Goal: Check status: Check status

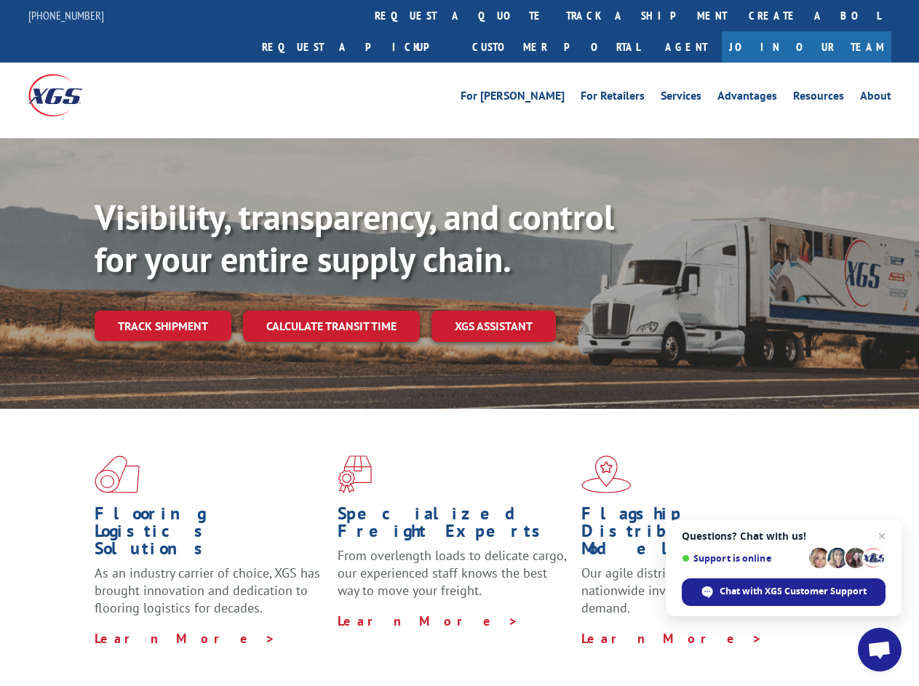
click at [459, 343] on div "Visibility, transparency, and control for your entire supply chain. Track shipm…" at bounding box center [507, 298] width 825 height 203
click at [555, 15] on link "track a shipment" at bounding box center [646, 15] width 183 height 31
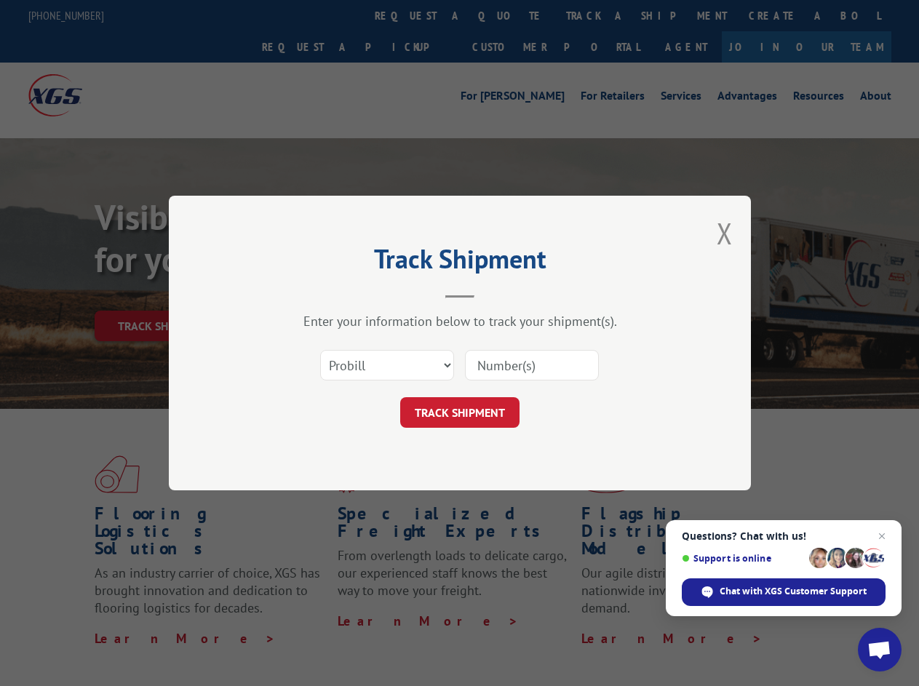
click at [508, 15] on div "Track Shipment Enter your information below to track your shipment(s). Select c…" at bounding box center [459, 343] width 919 height 686
click at [599, 15] on div "Track Shipment Enter your information below to track your shipment(s). Select c…" at bounding box center [459, 343] width 919 height 686
click at [162, 294] on div "Track Shipment Enter your information below to track your shipment(s). Select c…" at bounding box center [459, 343] width 919 height 686
click at [330, 294] on header "Track Shipment" at bounding box center [460, 273] width 437 height 49
click at [494, 294] on header "Track Shipment" at bounding box center [460, 273] width 437 height 49
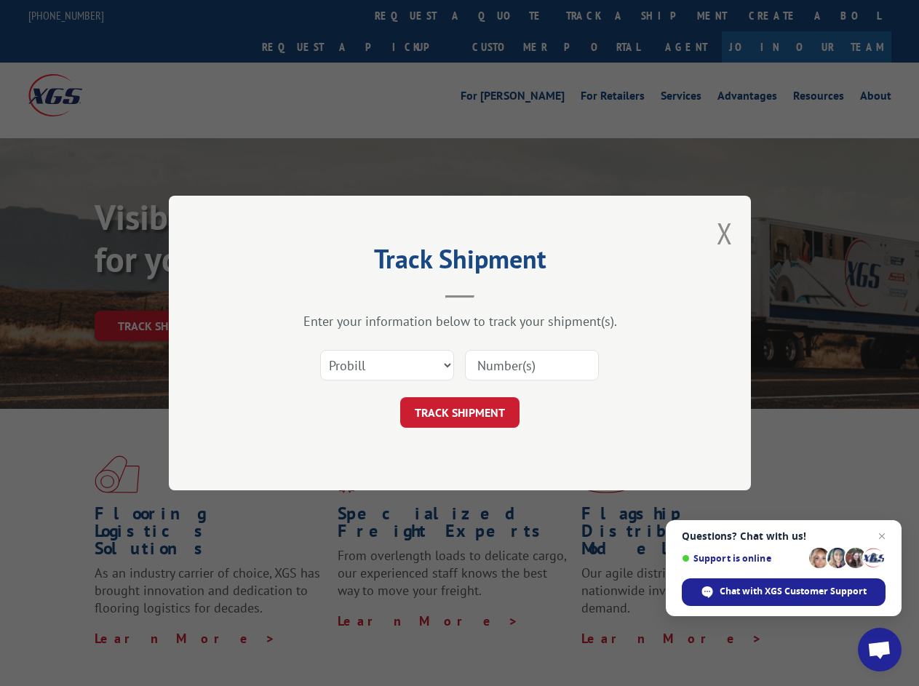
click at [880, 650] on span "Open chat" at bounding box center [880, 651] width 24 height 20
